Goal: Navigation & Orientation: Go to known website

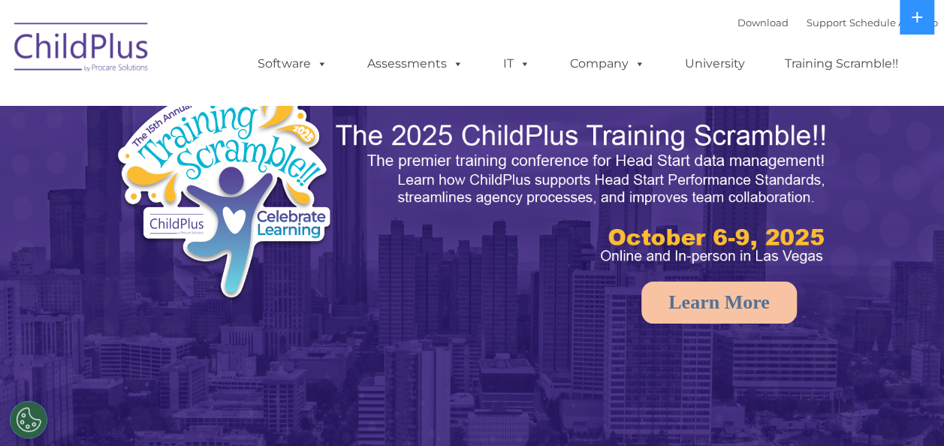
select select "MEDIUM"
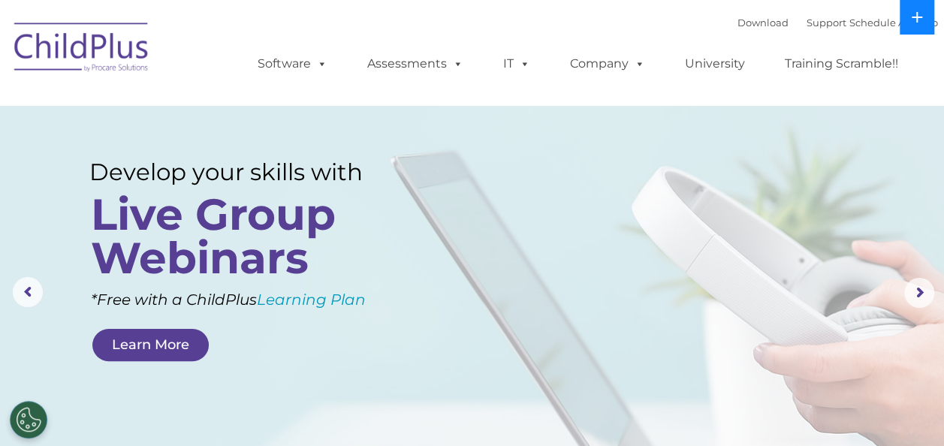
drag, startPoint x: 911, startPoint y: 52, endPoint x: 915, endPoint y: 16, distance: 36.3
click at [915, 16] on icon at bounding box center [917, 17] width 12 height 12
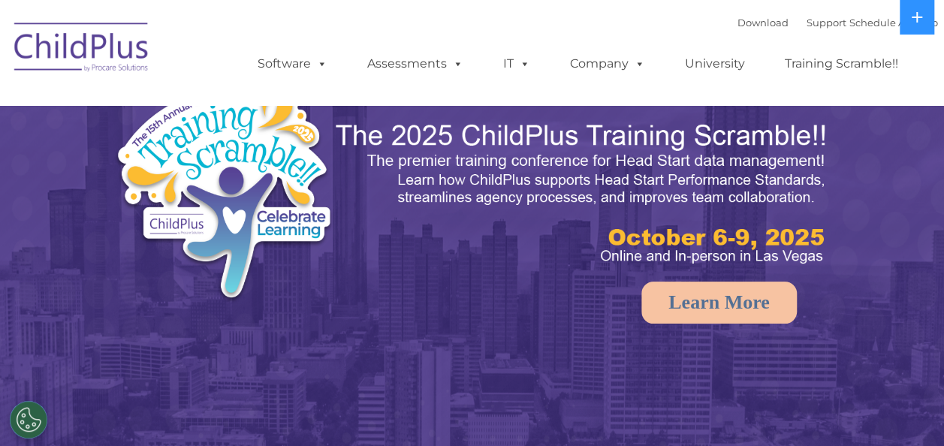
select select "MEDIUM"
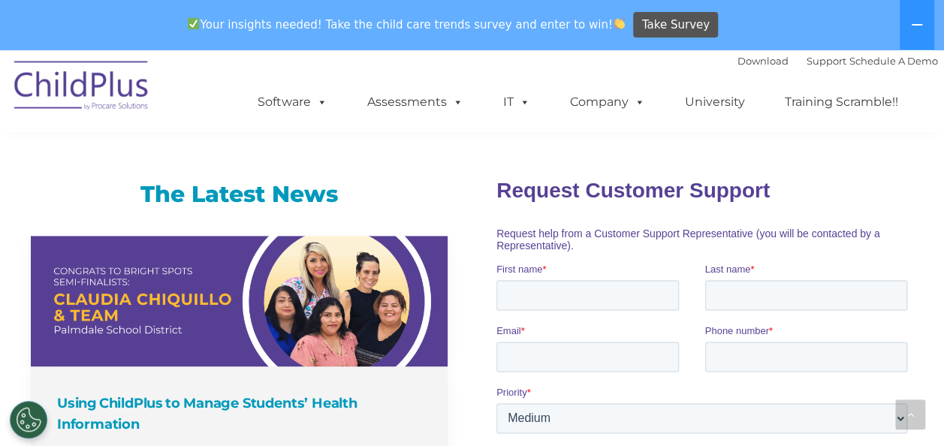
scroll to position [952, 0]
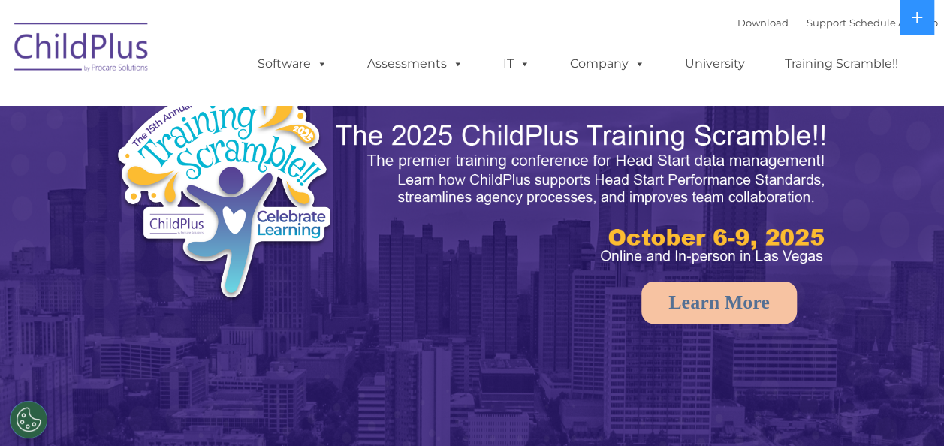
select select "MEDIUM"
